Goal: Communication & Community: Ask a question

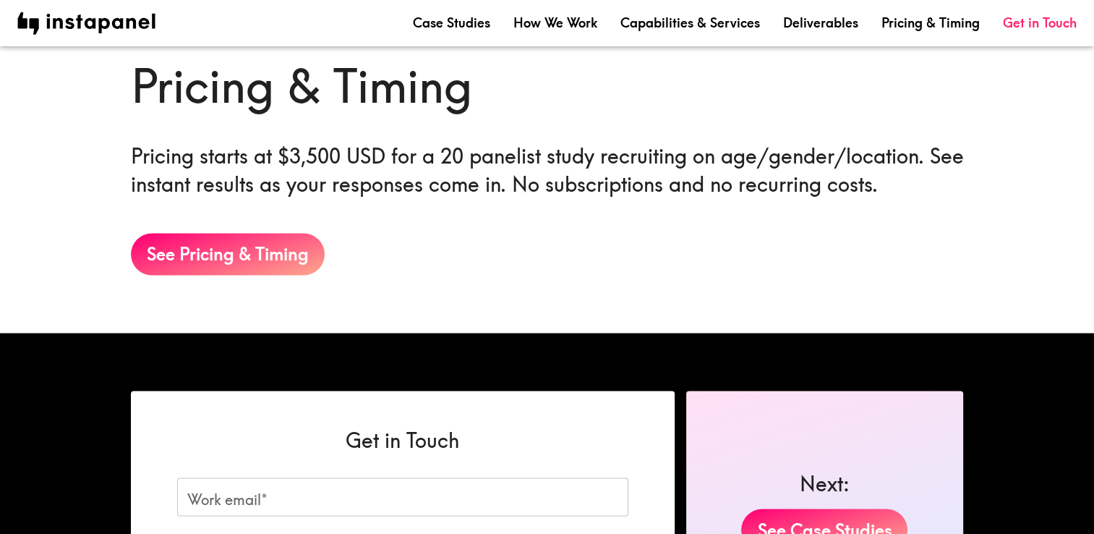
scroll to position [2582, 0]
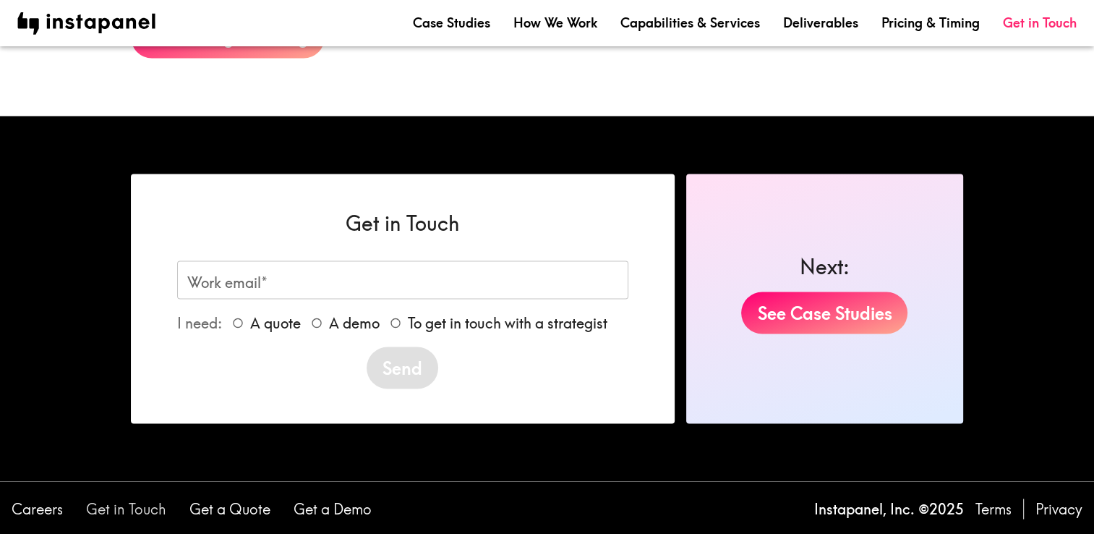
click at [139, 513] on link "Get in Touch" at bounding box center [126, 508] width 80 height 20
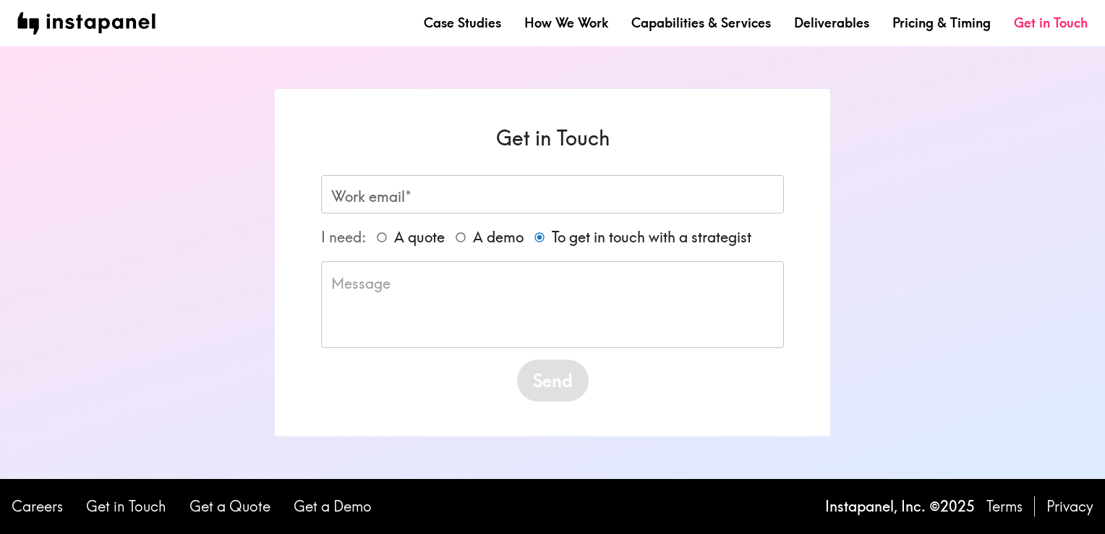
click at [450, 200] on input "Work email*" at bounding box center [552, 194] width 463 height 38
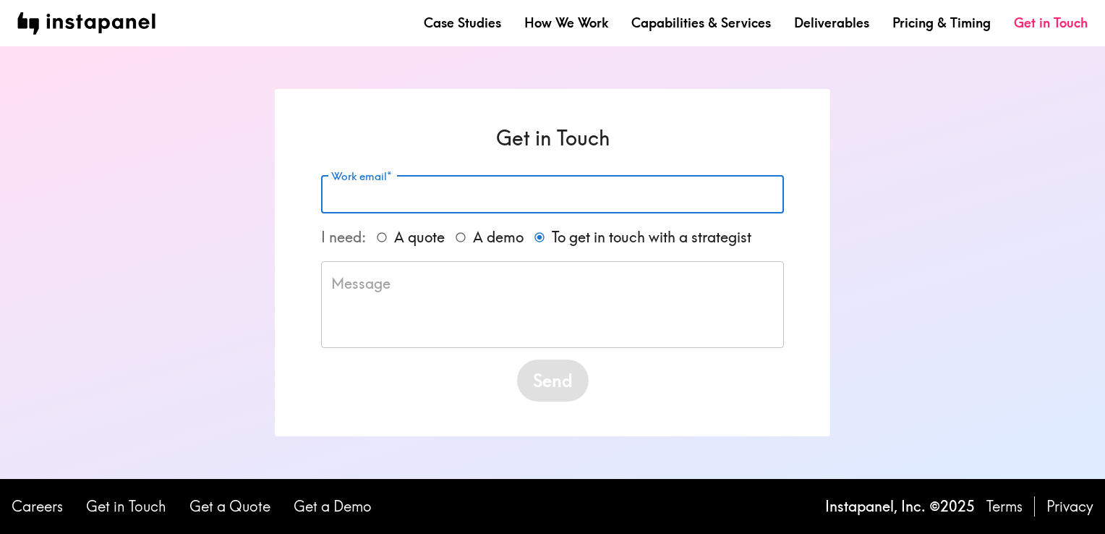
type input "[EMAIL_ADDRESS][DOMAIN_NAME]"
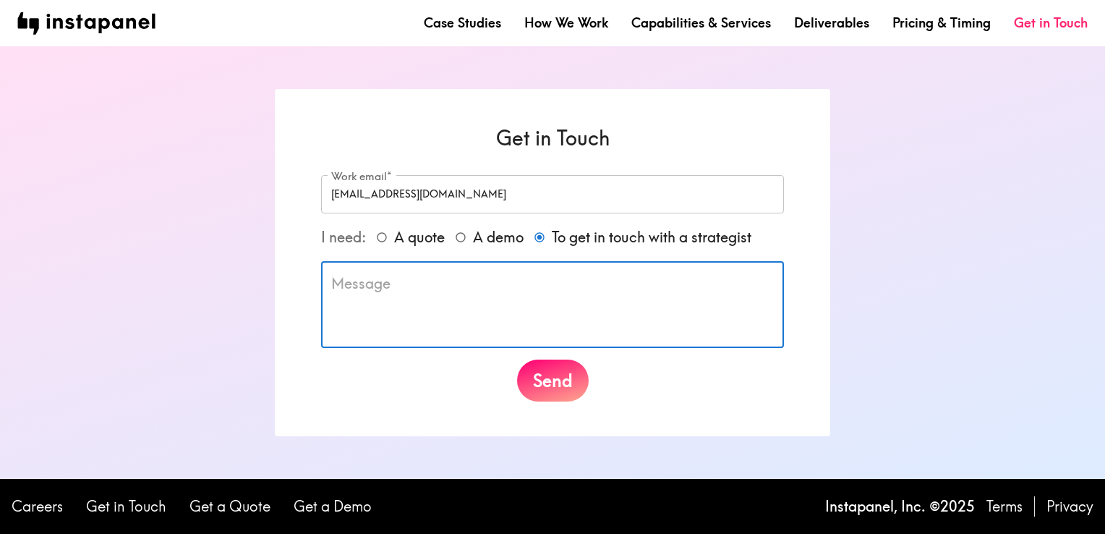
click at [461, 288] on textarea at bounding box center [552, 304] width 442 height 63
click at [575, 276] on textarea at bounding box center [552, 304] width 442 height 63
click at [443, 314] on textarea at bounding box center [552, 304] width 442 height 63
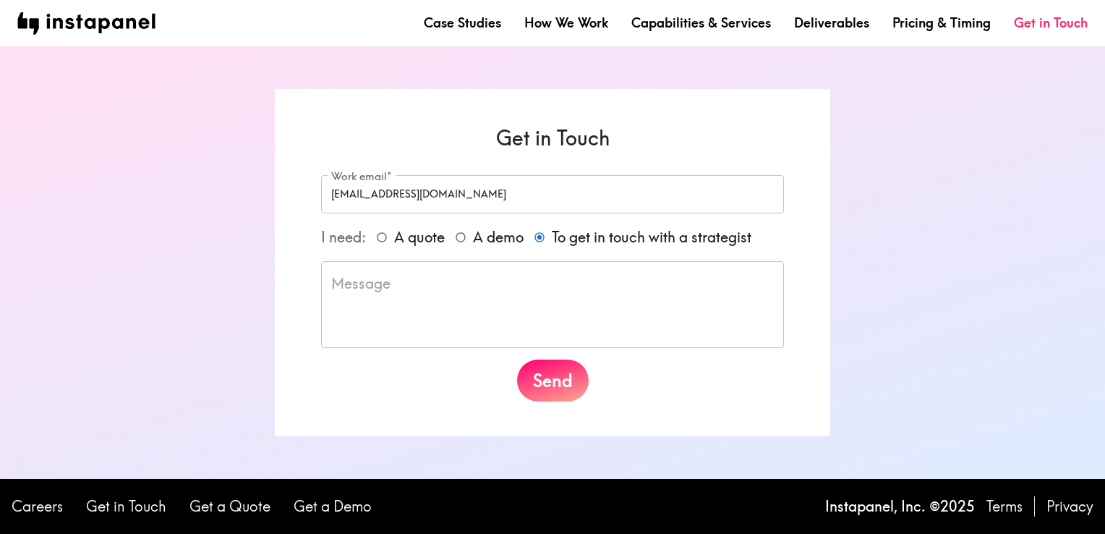
click at [1042, 346] on div "Get in Touch Work email* [EMAIL_ADDRESS][DOMAIN_NAME] Work email* I need: A quo…" at bounding box center [552, 262] width 1105 height 432
